Goal: Task Accomplishment & Management: Complete application form

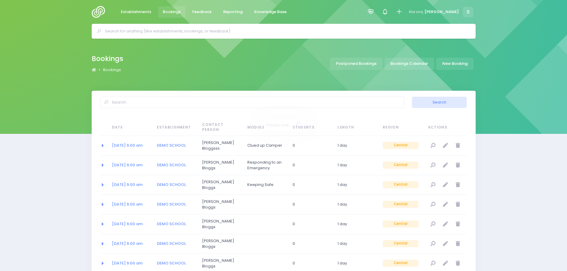
select select "20"
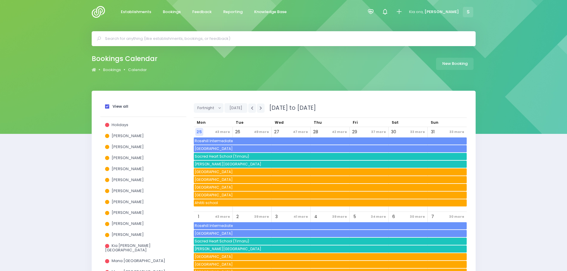
click at [106, 107] on span at bounding box center [107, 106] width 4 height 4
click at [0, 0] on input "View all" at bounding box center [0, 0] width 0 height 0
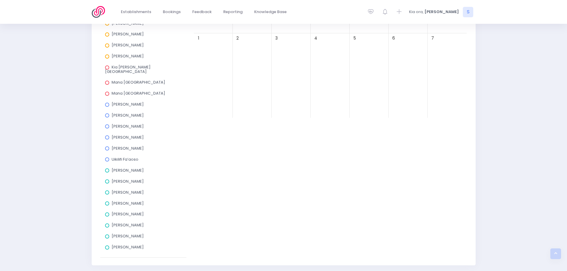
scroll to position [60, 0]
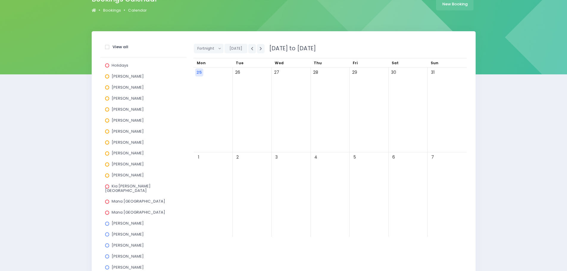
click at [107, 120] on span at bounding box center [107, 120] width 4 height 4
click at [0, 0] on input "Laurel Mitchell" at bounding box center [0, 0] width 0 height 0
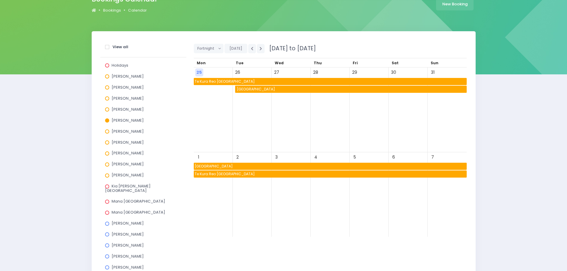
click at [261, 87] on span "Makauri School" at bounding box center [351, 89] width 231 height 7
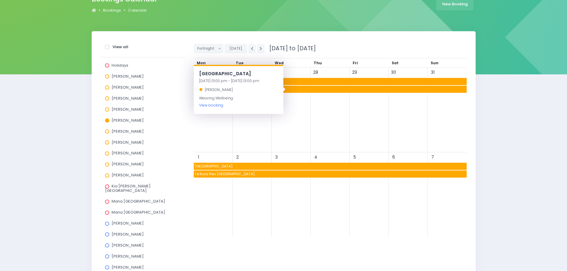
click at [219, 106] on link "View booking" at bounding box center [211, 105] width 24 height 5
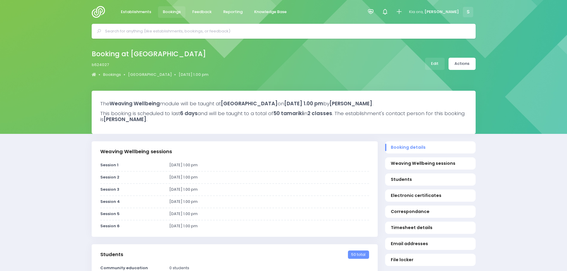
select select "5"
click at [402, 15] on icon at bounding box center [399, 11] width 7 height 7
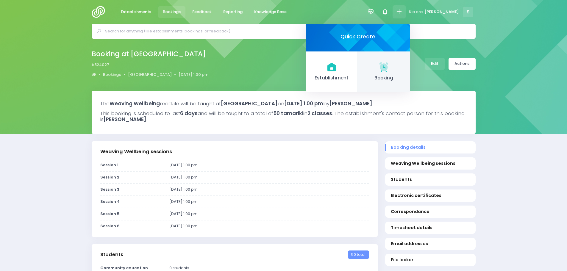
click at [388, 70] on icon at bounding box center [383, 66] width 9 height 9
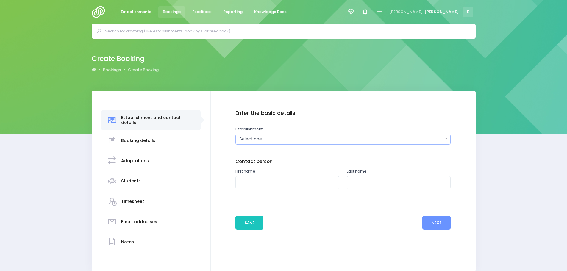
click at [267, 140] on div "Select one..." at bounding box center [341, 139] width 203 height 6
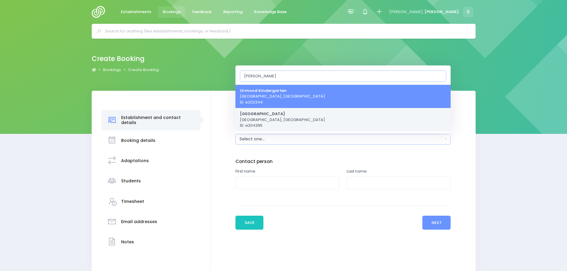
type input "ormon"
click at [255, 123] on span "Ormond School Gisborne, Central Region ID: e204395" at bounding box center [282, 120] width 85 height 18
select select "204395"
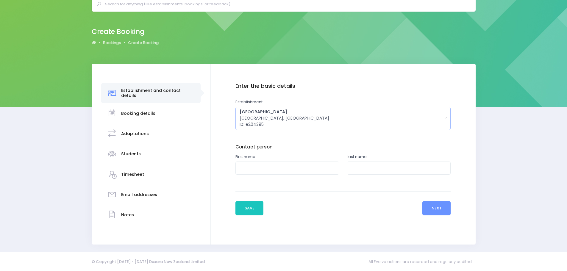
scroll to position [27, 0]
click at [435, 208] on button "Next" at bounding box center [436, 208] width 28 height 14
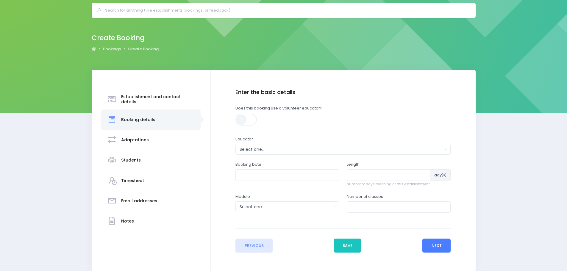
scroll to position [49, 0]
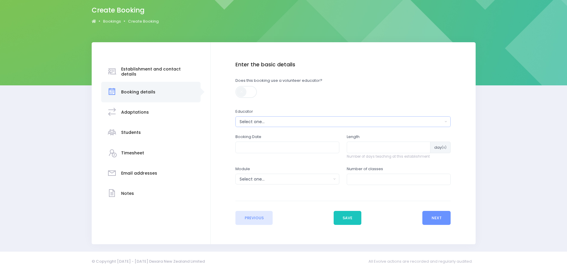
click at [287, 122] on div "Select one..." at bounding box center [341, 122] width 203 height 6
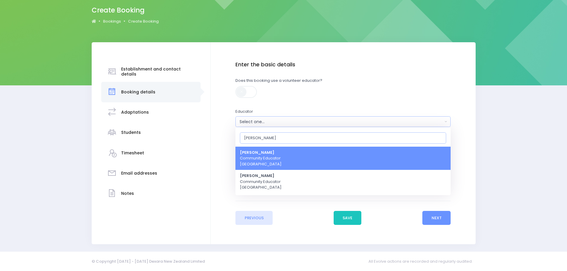
type input "lau"
click at [269, 158] on span "Laurel Mitchell Community Educator Central Region" at bounding box center [261, 159] width 42 height 18
select select "186947"
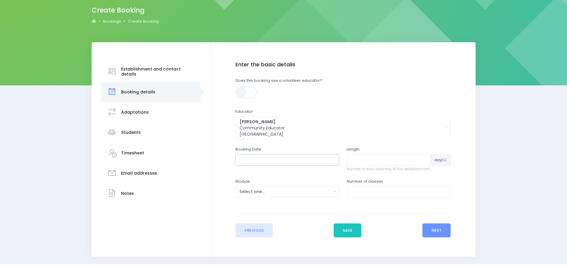
click at [269, 162] on input "text" at bounding box center [287, 159] width 104 height 11
click at [364, 161] on input "number" at bounding box center [389, 159] width 84 height 11
click at [306, 193] on div "Select one..." at bounding box center [286, 192] width 92 height 6
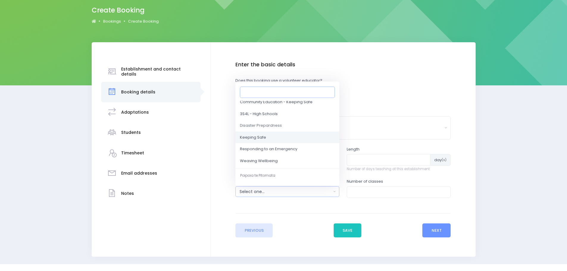
scroll to position [60, 0]
click at [369, 195] on input "number" at bounding box center [399, 191] width 104 height 11
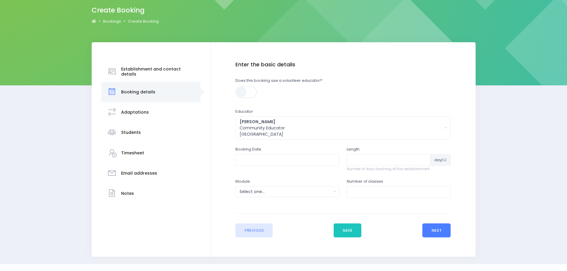
click at [434, 232] on button "Next" at bounding box center [436, 231] width 28 height 14
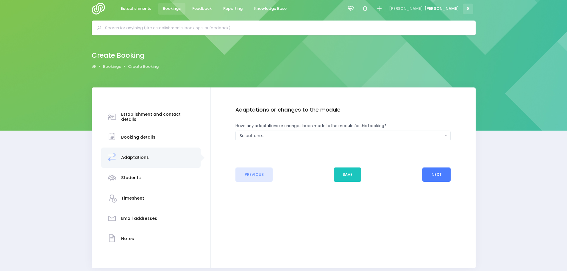
scroll to position [0, 0]
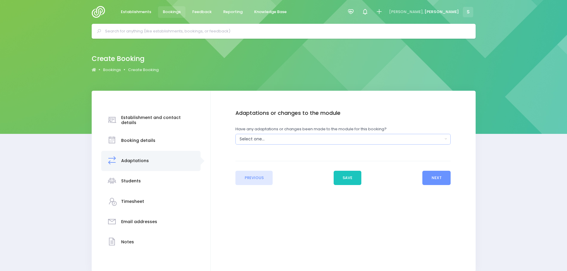
click at [270, 140] on div "Select one..." at bounding box center [341, 139] width 203 height 6
drag, startPoint x: 390, startPoint y: 215, endPoint x: 428, endPoint y: 194, distance: 43.3
click at [390, 215] on div "Enter the basic details Establishment Select one... 'Api Fakakoloa 'Api Fakakol…" at bounding box center [343, 181] width 265 height 181
click at [434, 181] on button "Next" at bounding box center [436, 178] width 28 height 14
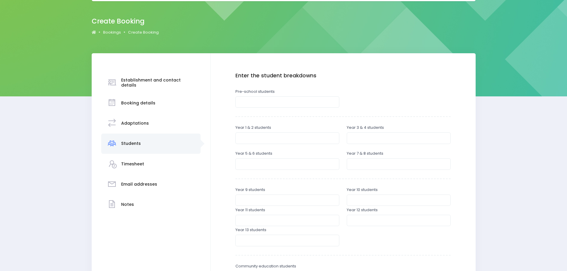
scroll to position [89, 0]
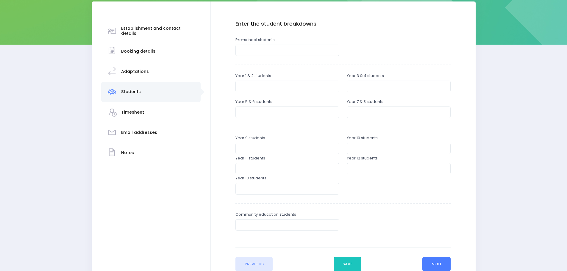
click at [436, 264] on button "Next" at bounding box center [436, 264] width 28 height 14
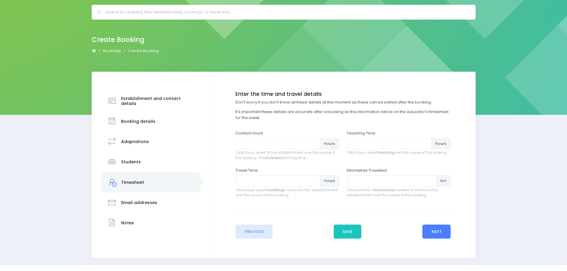
scroll to position [30, 0]
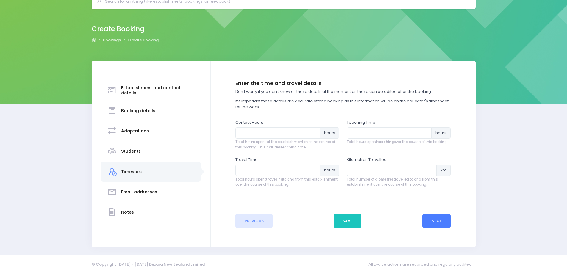
click at [429, 221] on button "Next" at bounding box center [436, 221] width 28 height 14
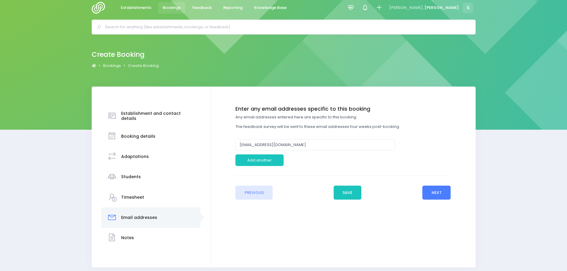
scroll to position [0, 0]
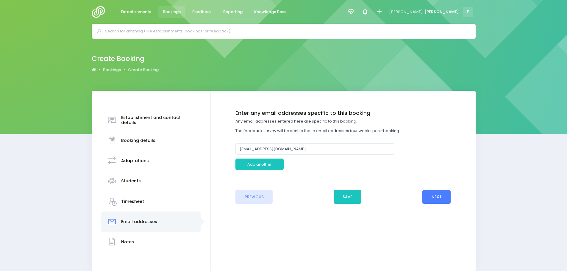
click at [440, 197] on button "Next" at bounding box center [436, 197] width 28 height 14
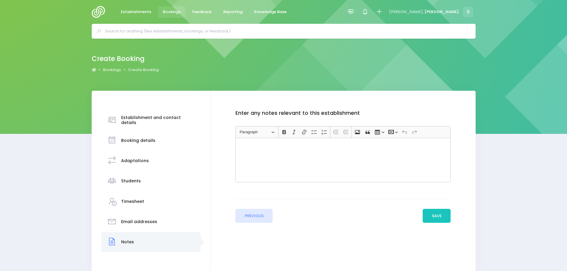
click at [99, 10] on img at bounding box center [100, 12] width 17 height 12
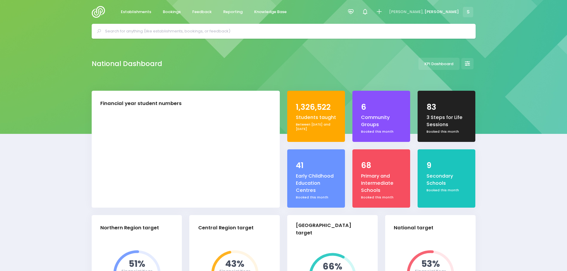
select select "5"
click at [202, 11] on span "Feedback" at bounding box center [201, 12] width 19 height 6
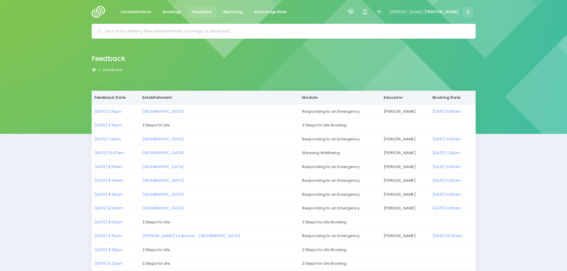
click at [98, 12] on img at bounding box center [100, 12] width 17 height 12
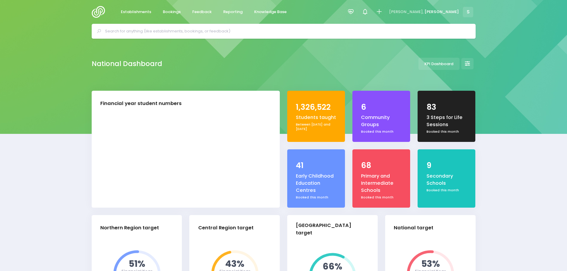
select select "5"
